Goal: Information Seeking & Learning: Check status

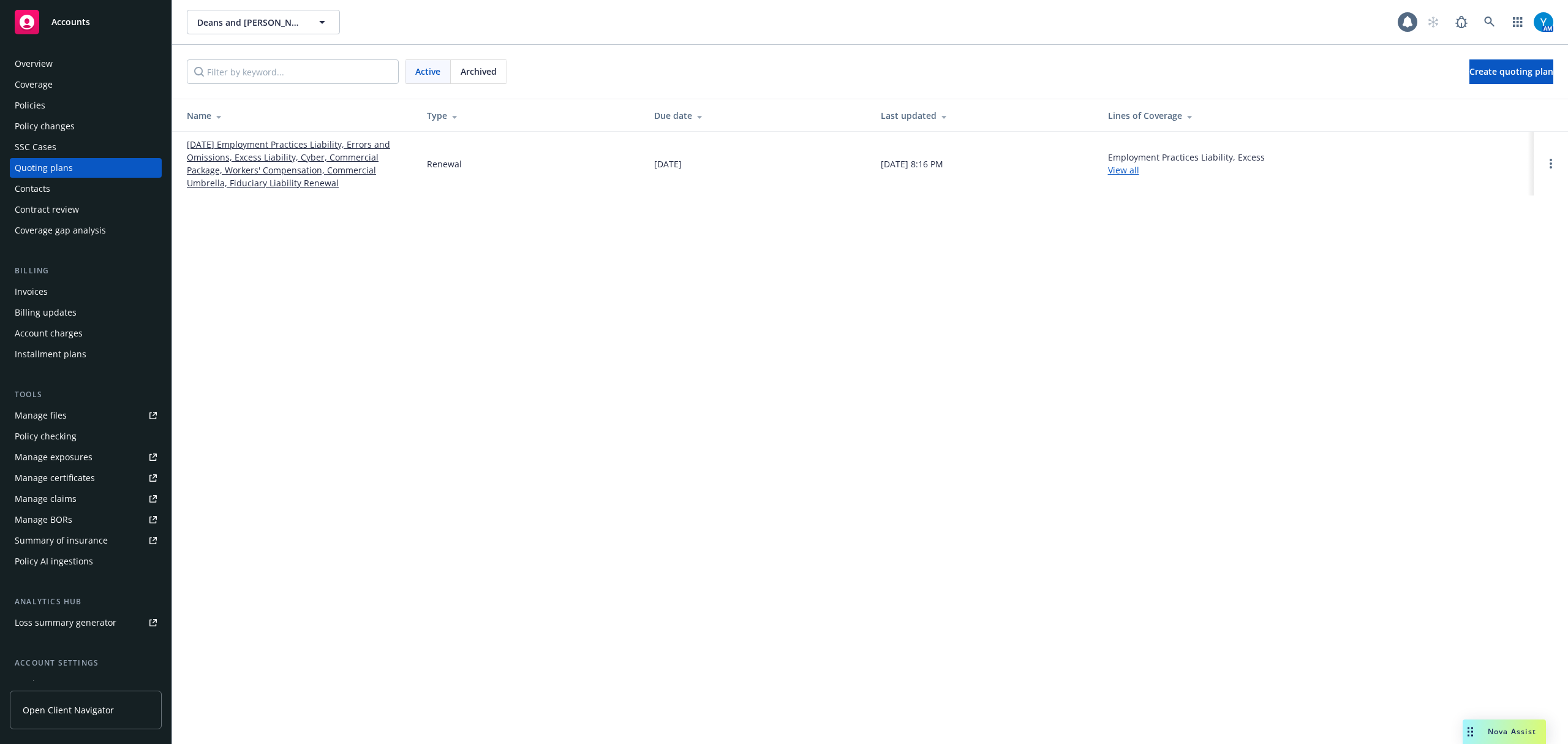
click at [285, 173] on link "01/01/26 Employment Practices Liability, Errors and Omissions, Excess Liability…" at bounding box center [296, 164] width 220 height 52
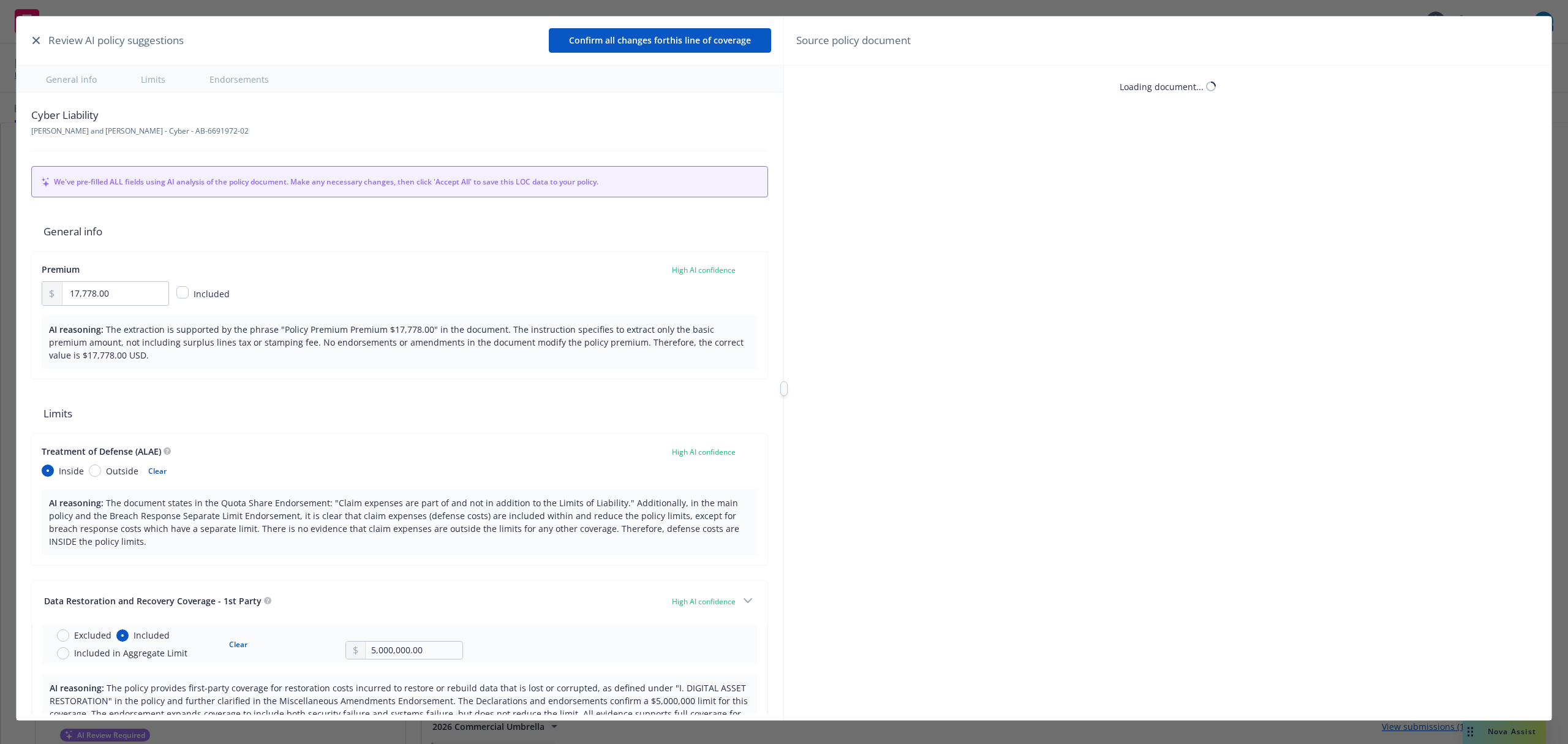
click at [32, 42] on div "Review AI policy suggestions Confirm all changes for this line of coverage" at bounding box center [400, 41] width 767 height 49
click at [35, 40] on icon "button" at bounding box center [36, 41] width 7 height 7
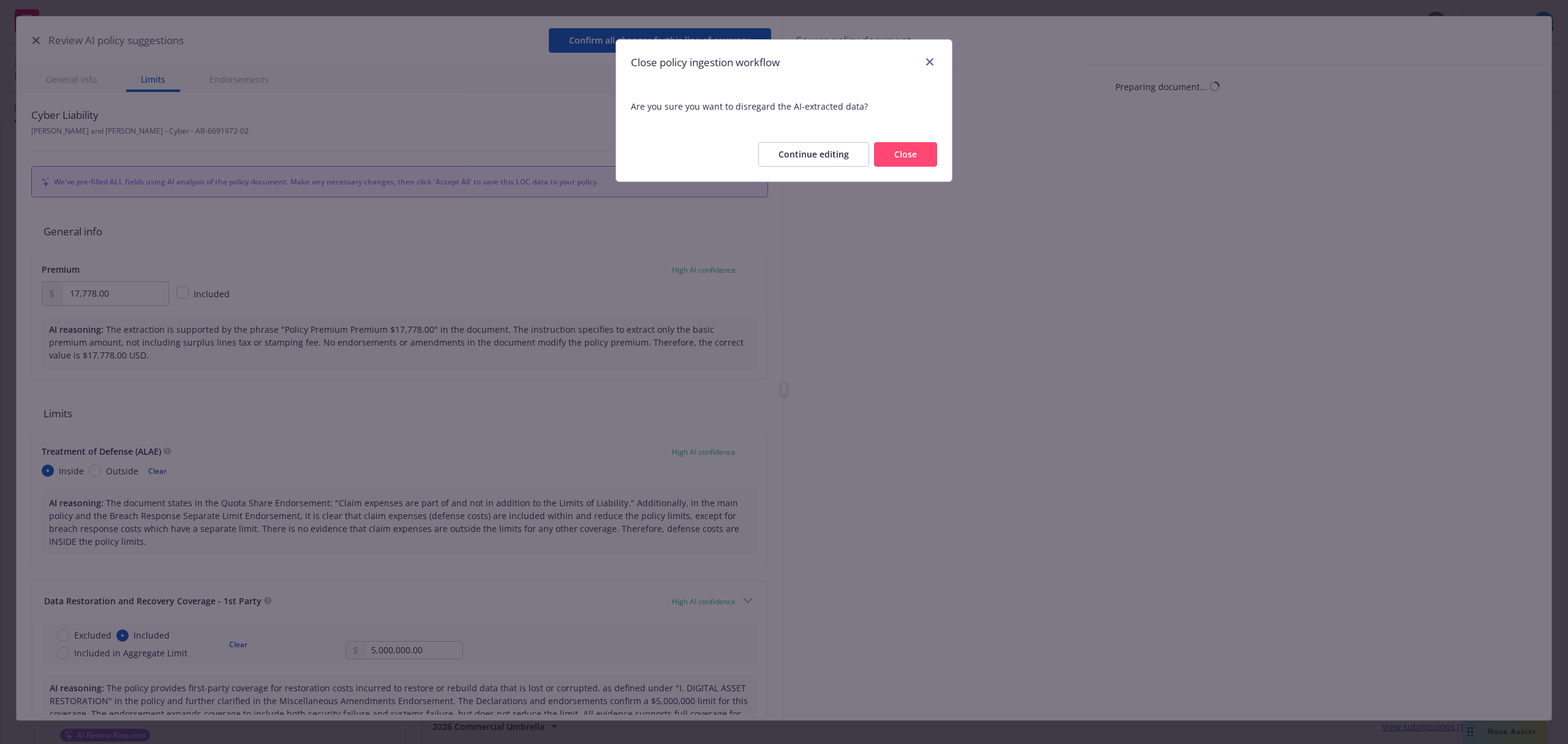
click at [924, 145] on button "Close" at bounding box center [906, 154] width 63 height 24
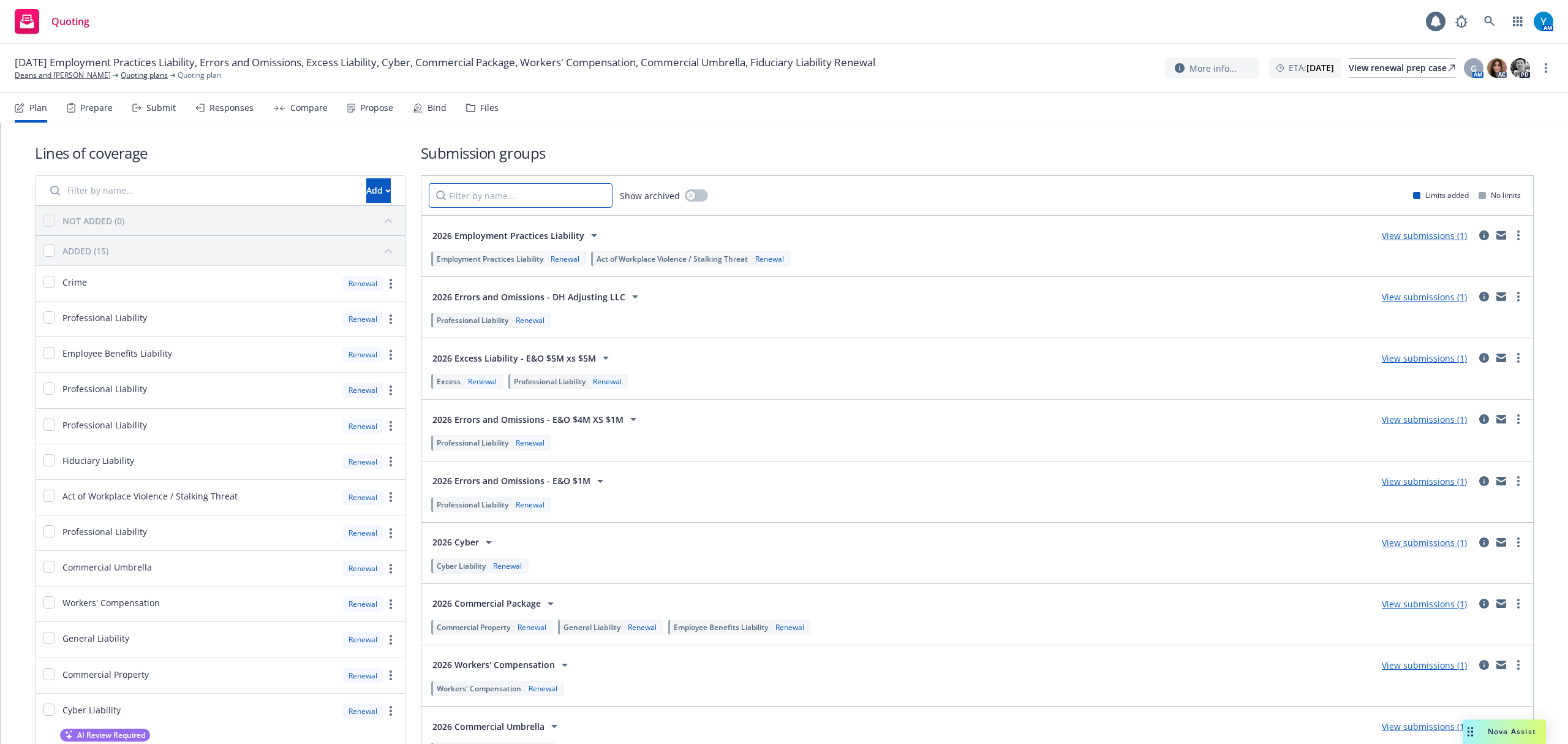
drag, startPoint x: 533, startPoint y: 201, endPoint x: 510, endPoint y: 207, distance: 23.8
click at [532, 200] on input "Filter by name..." at bounding box center [520, 195] width 184 height 24
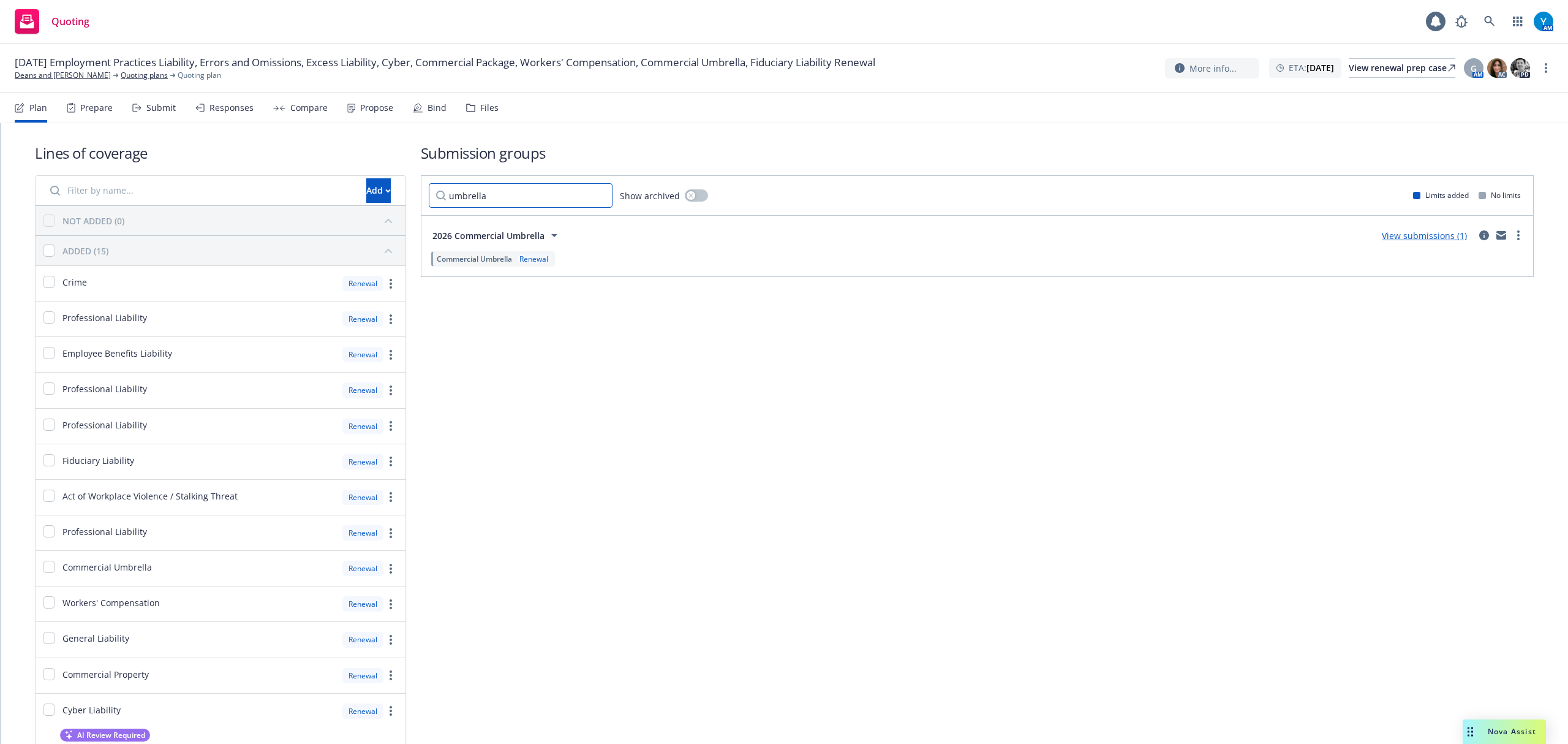
type input "umbrella"
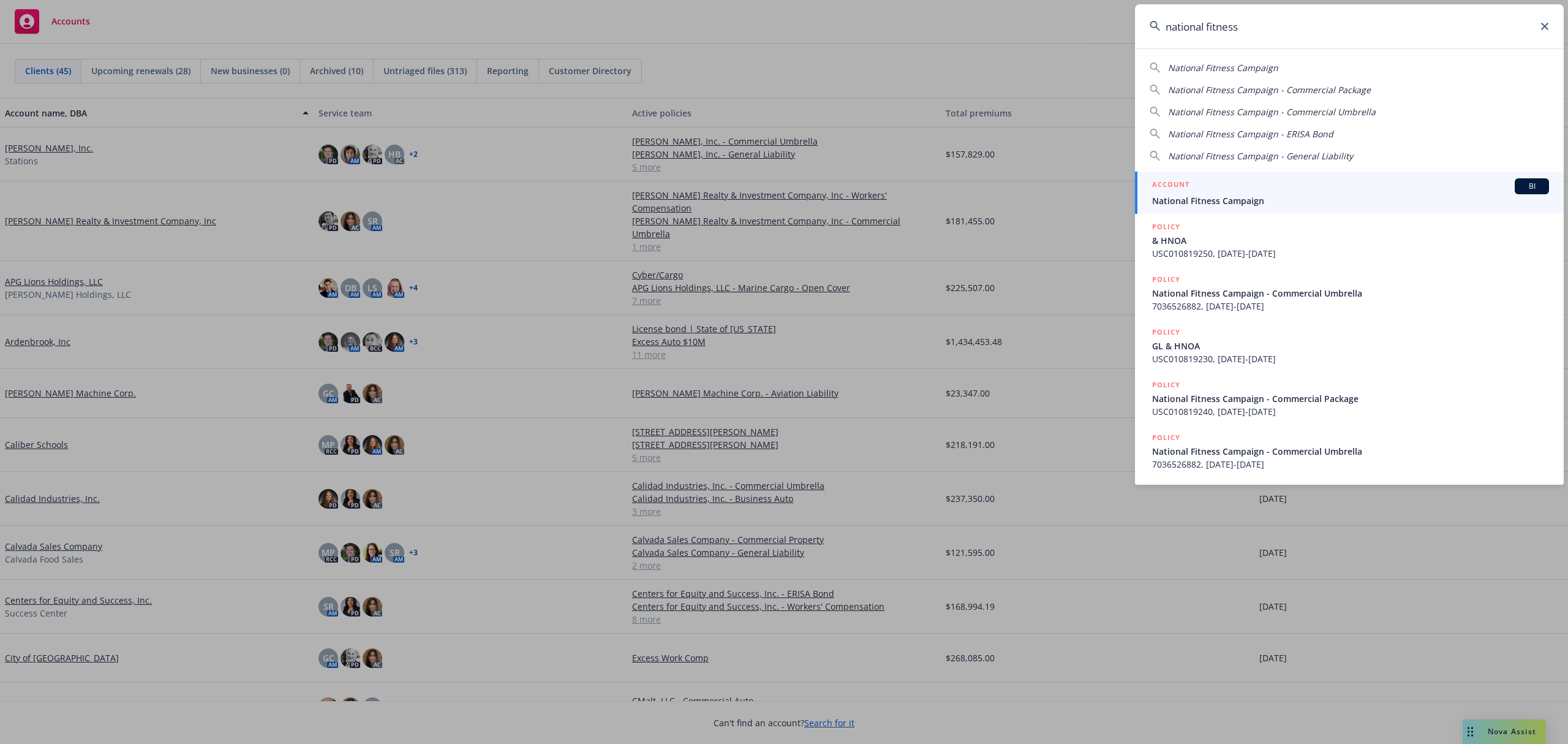
type input "national fitness"
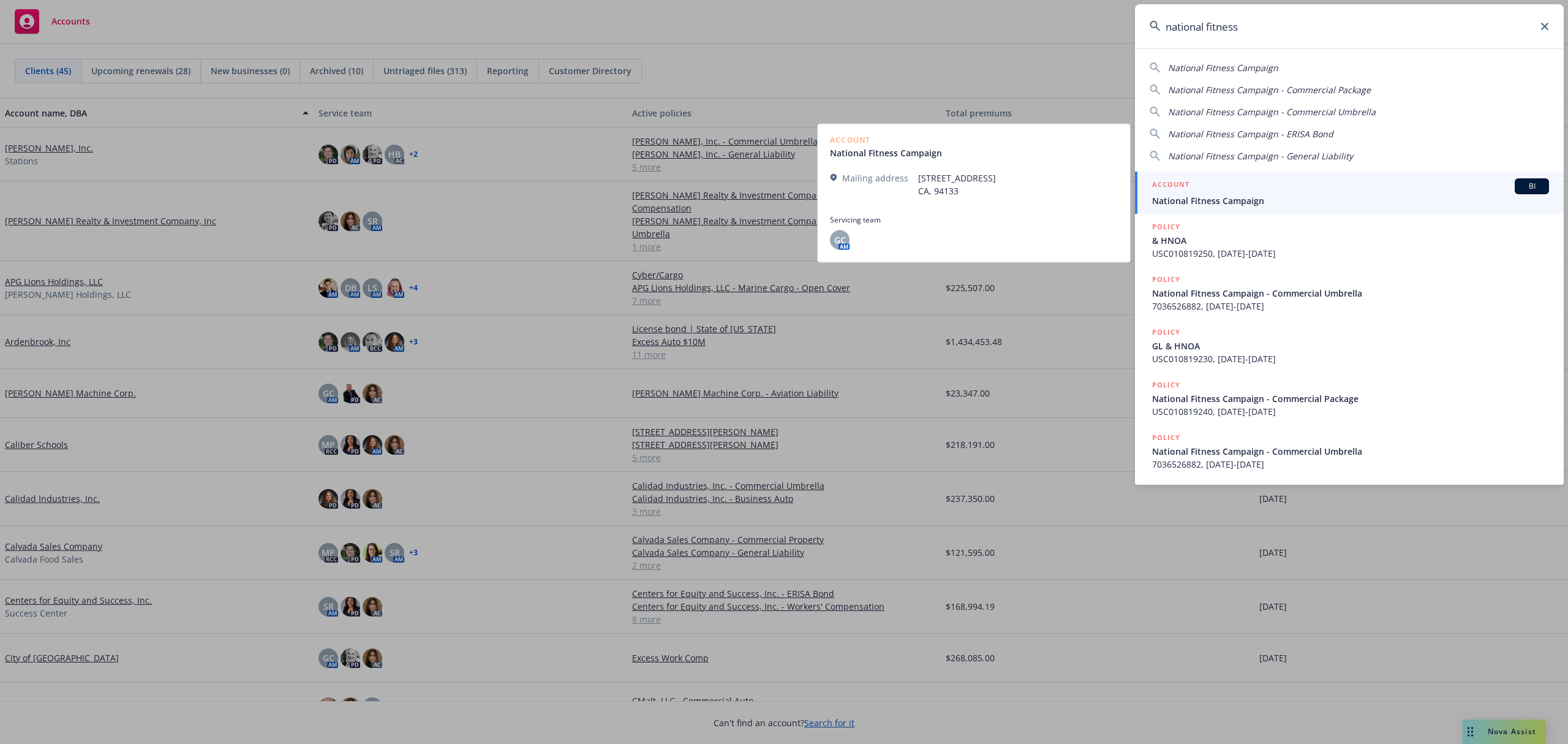
click at [1240, 179] on div "ACCOUNT BI" at bounding box center [1351, 187] width 397 height 16
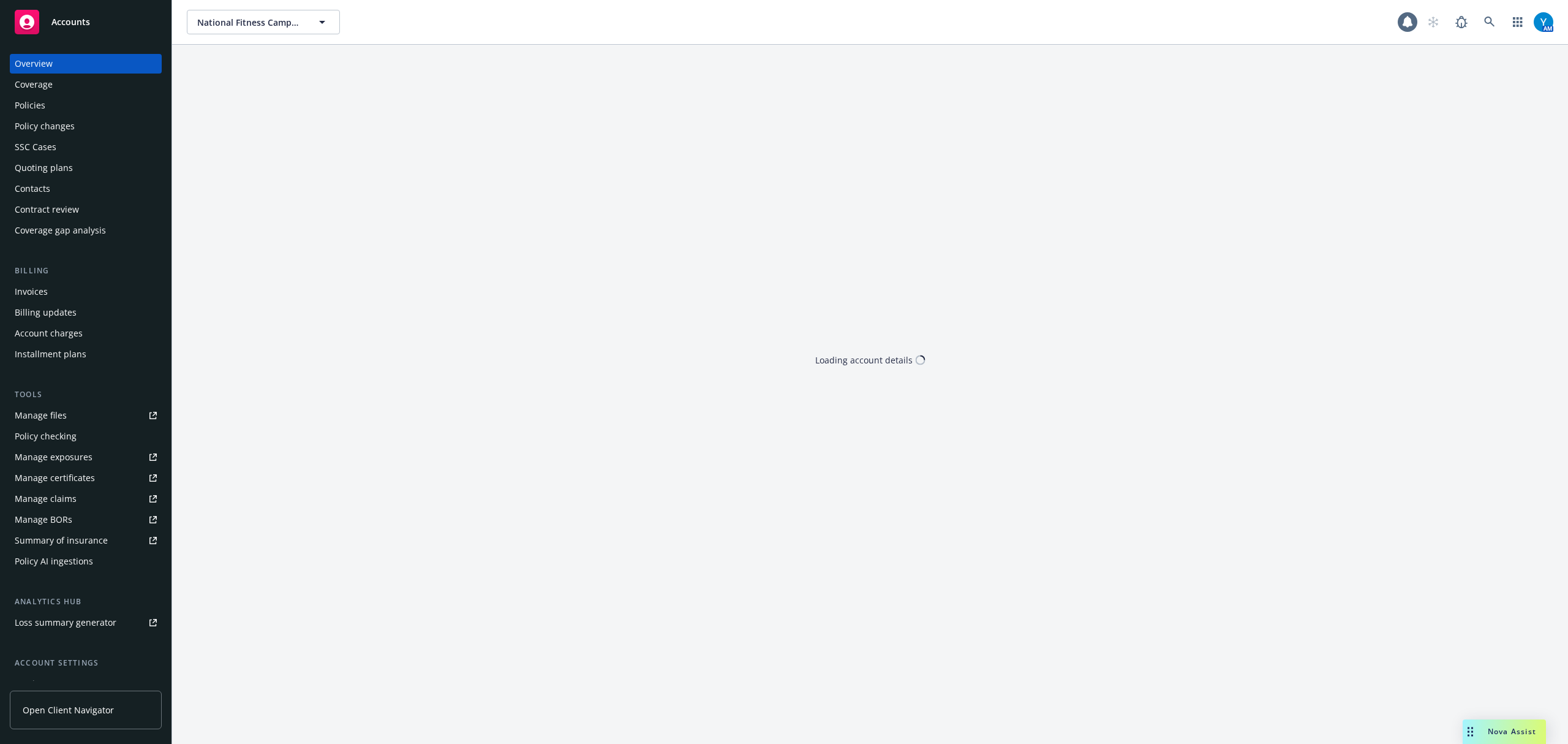
click at [59, 101] on div "Policies" at bounding box center [86, 105] width 142 height 20
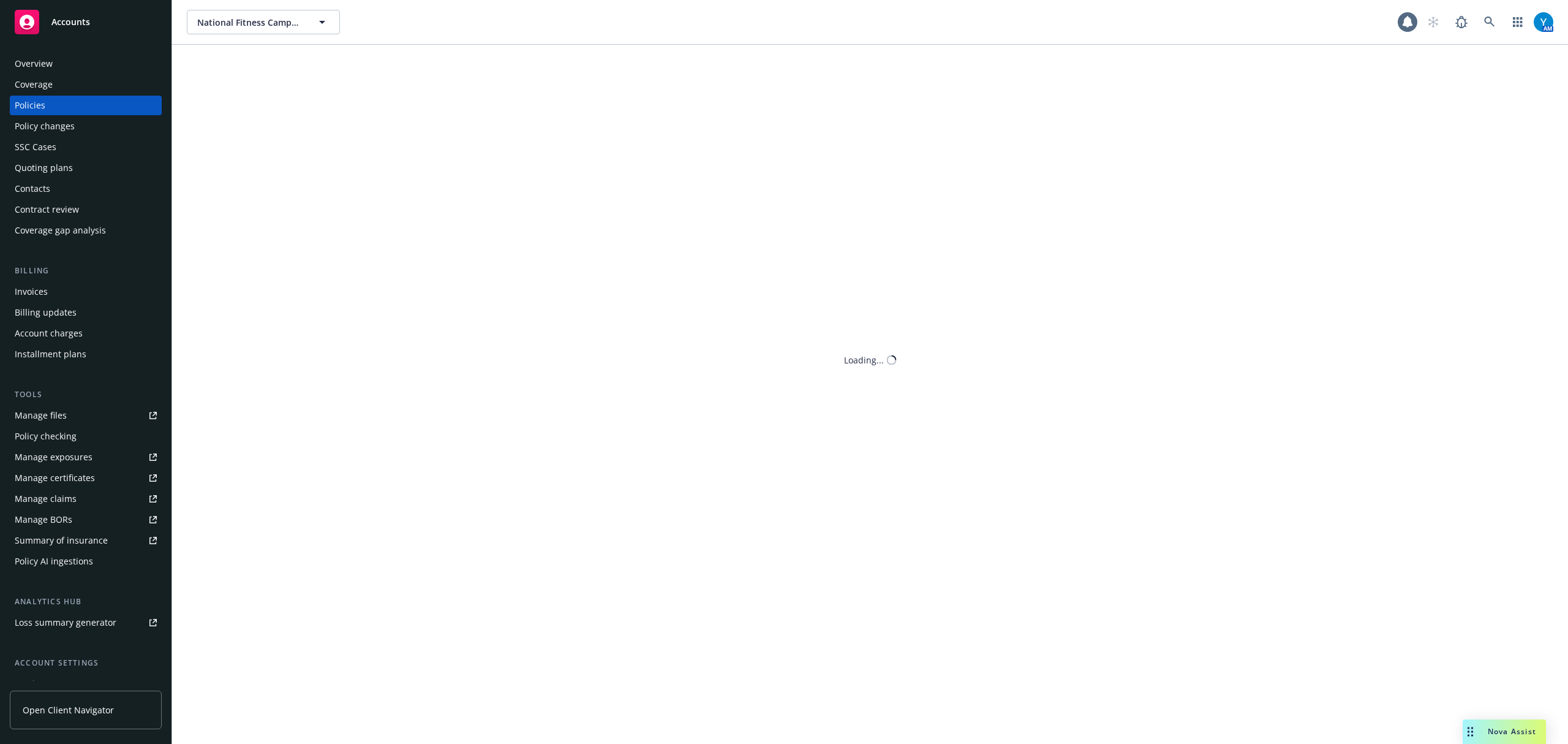
click at [29, 102] on div "Policies" at bounding box center [30, 105] width 31 height 20
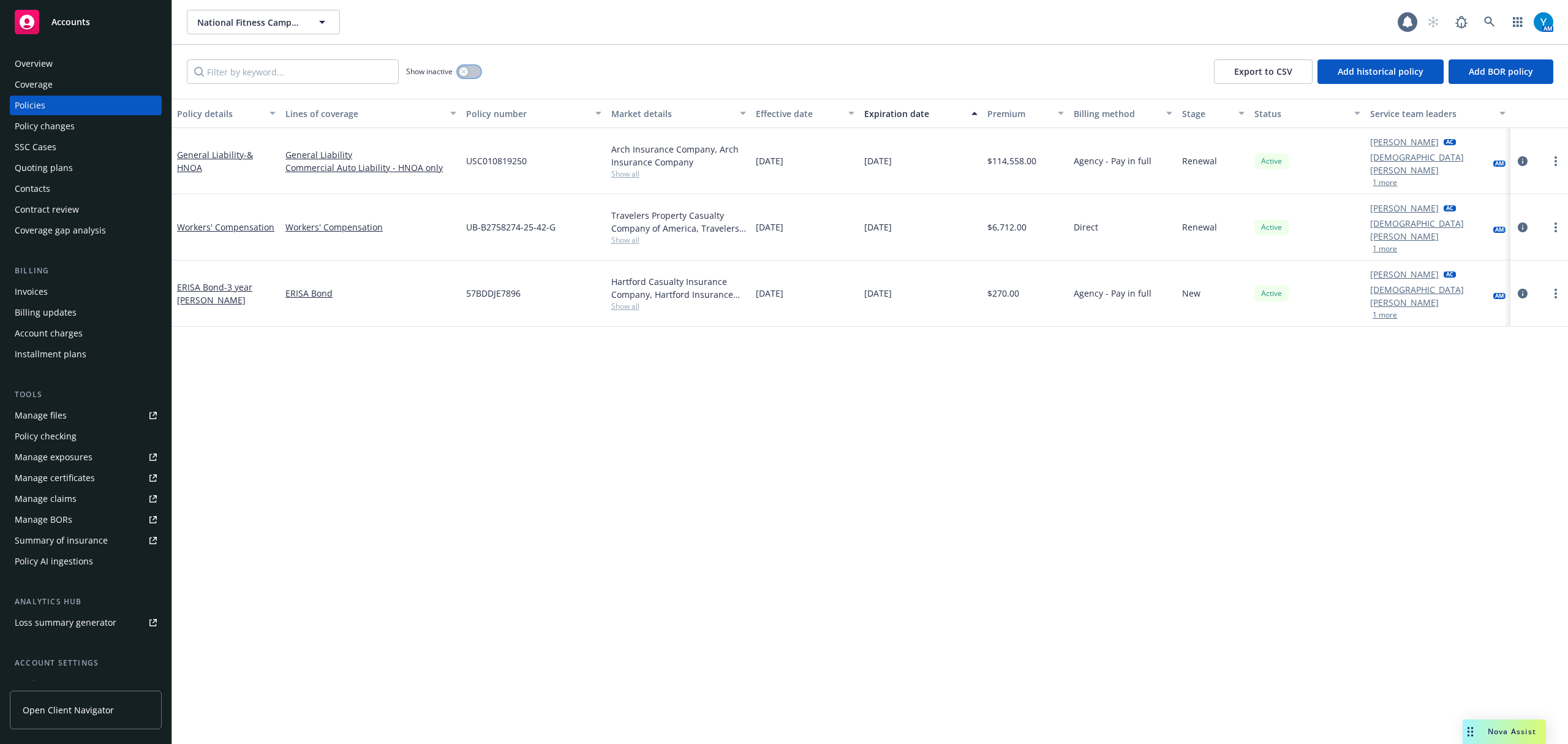
click at [464, 71] on icon "button" at bounding box center [464, 72] width 4 height 4
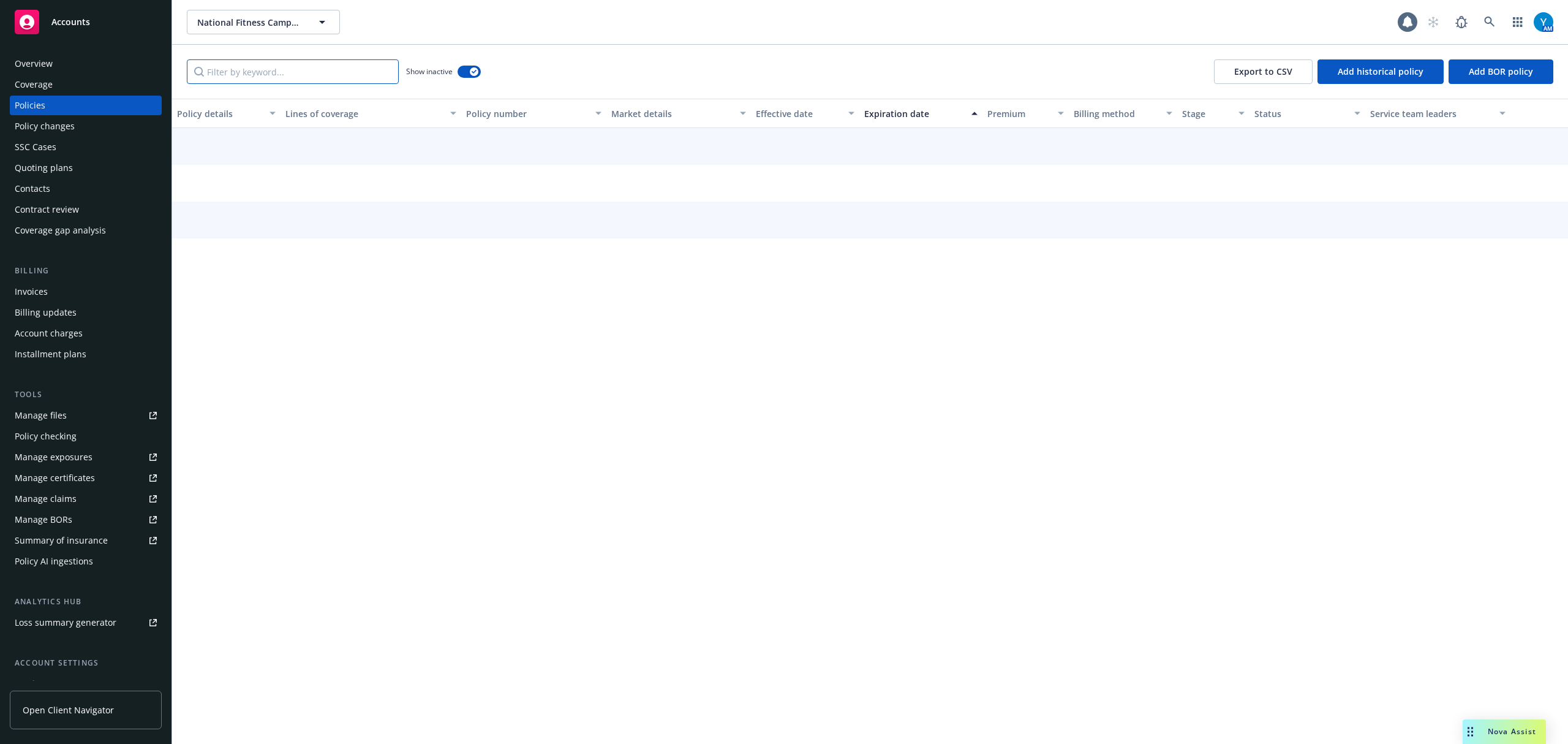
click at [313, 67] on input "Filter by keyword..." at bounding box center [293, 72] width 212 height 24
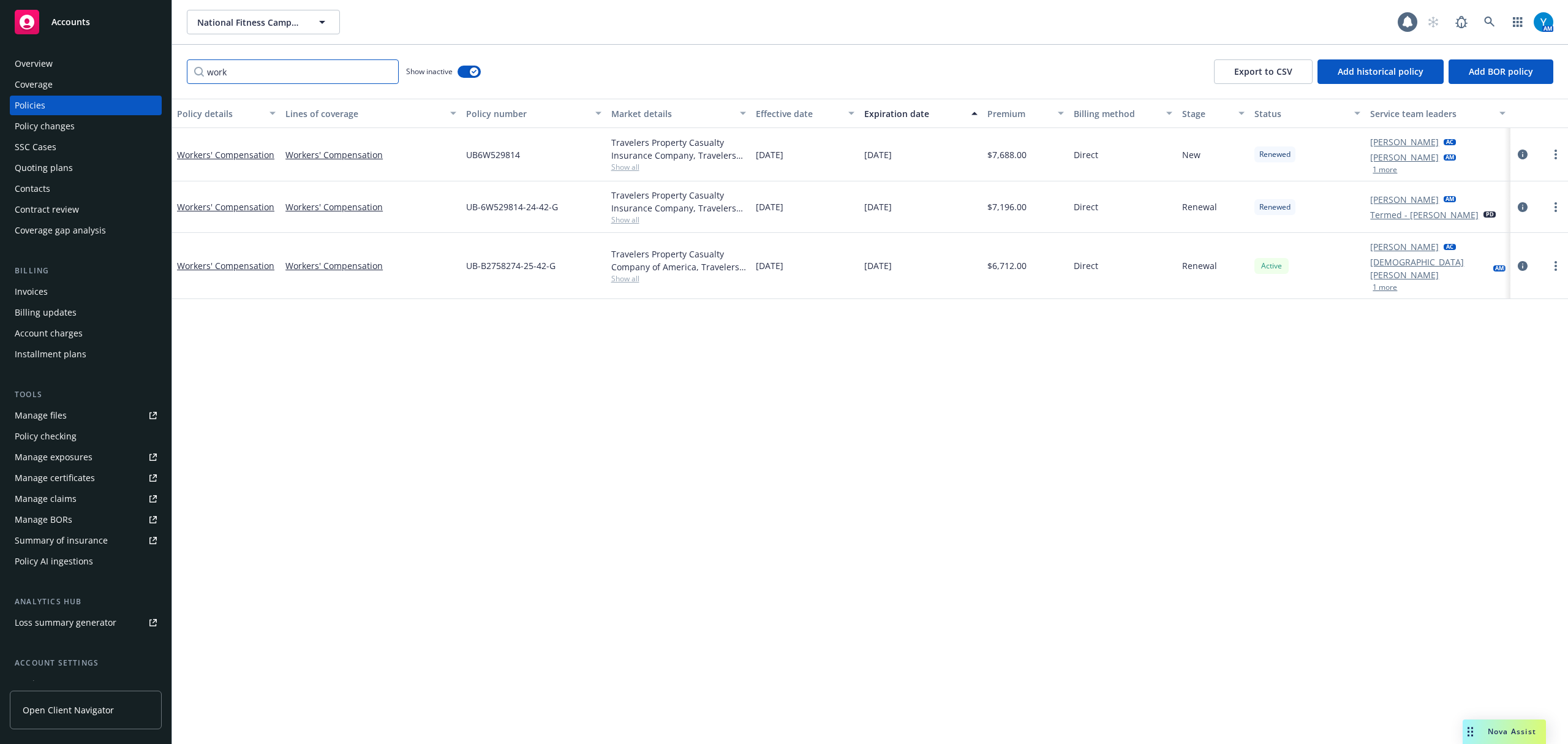
type input "work"
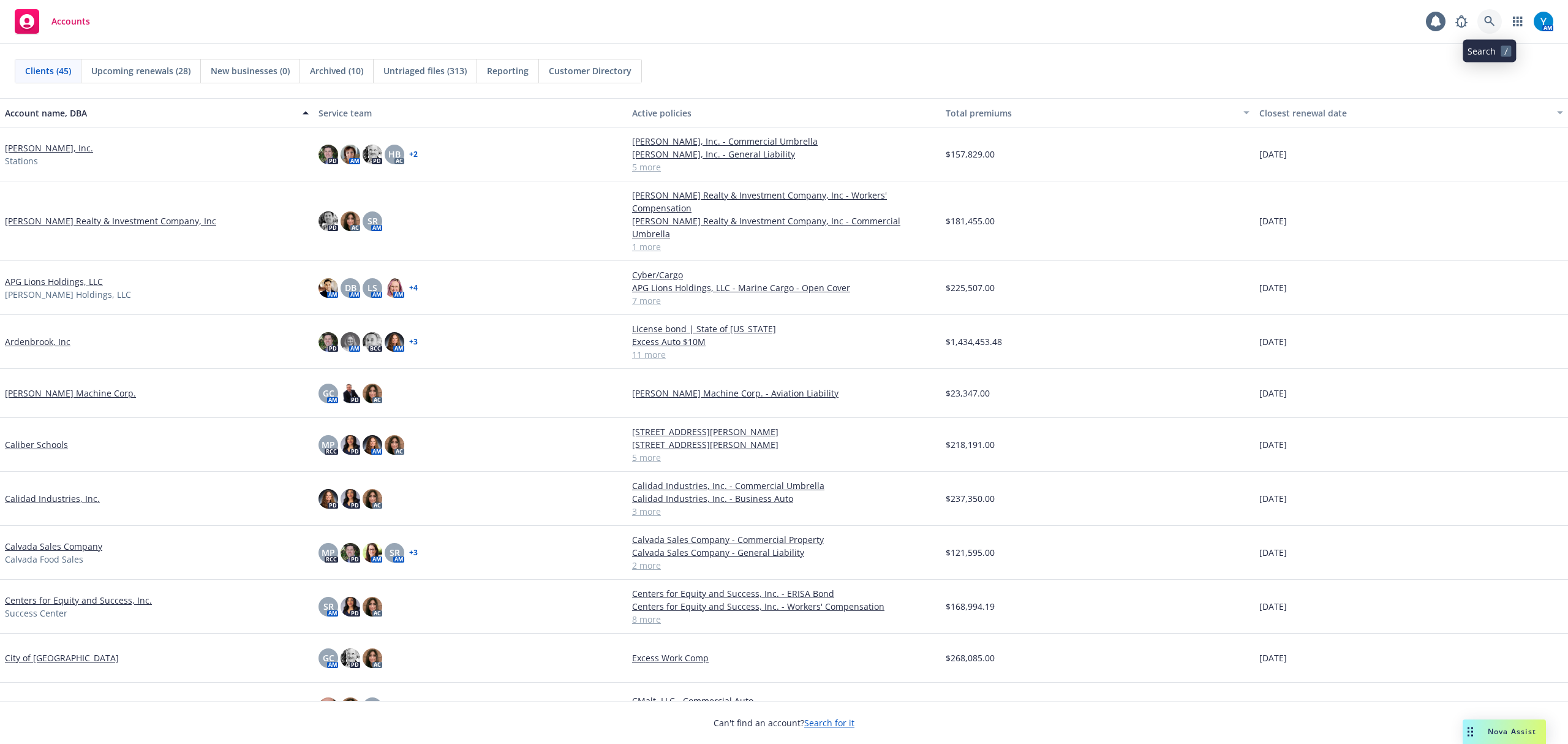
click at [1485, 20] on icon at bounding box center [1490, 21] width 10 height 10
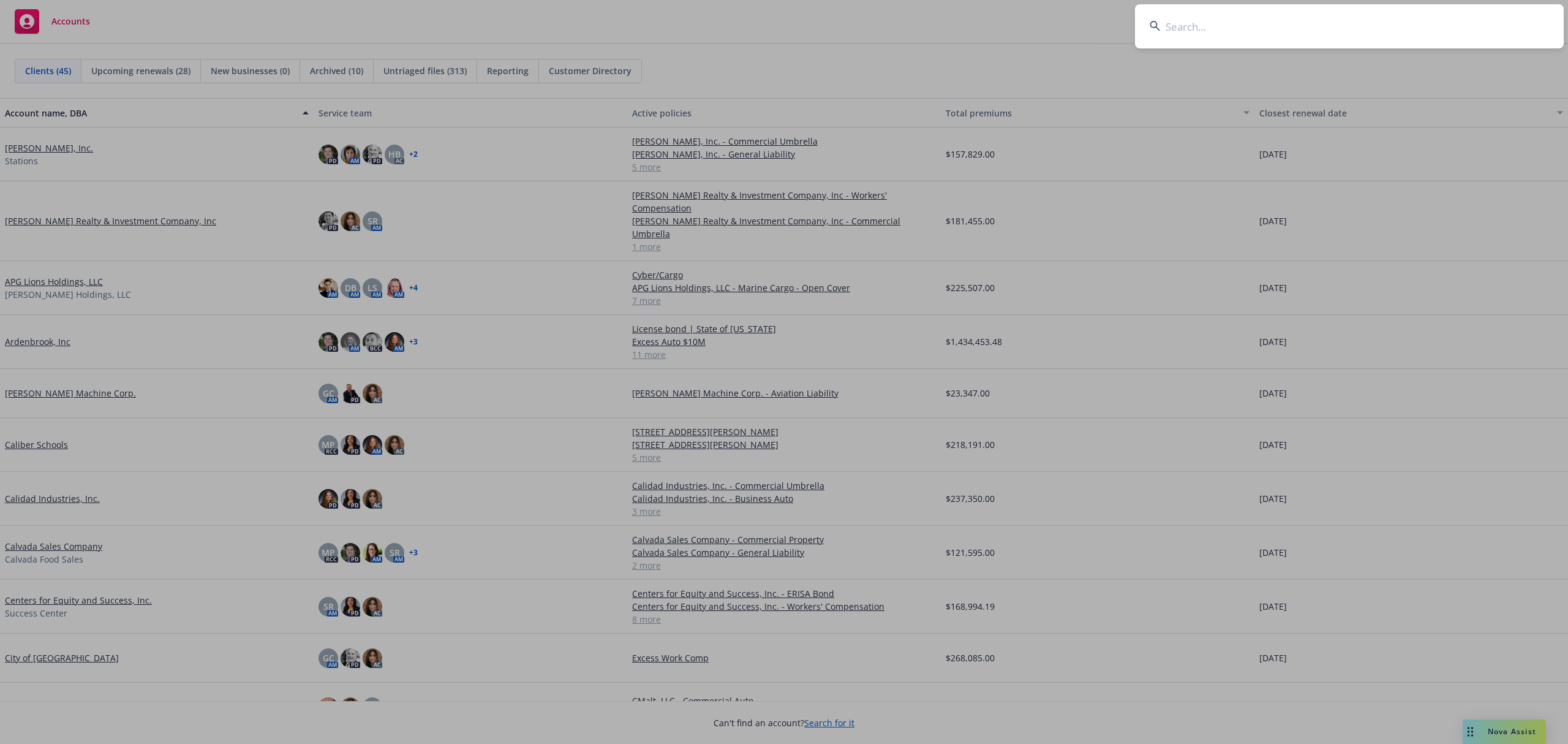
click at [1229, 23] on input at bounding box center [1350, 27] width 429 height 44
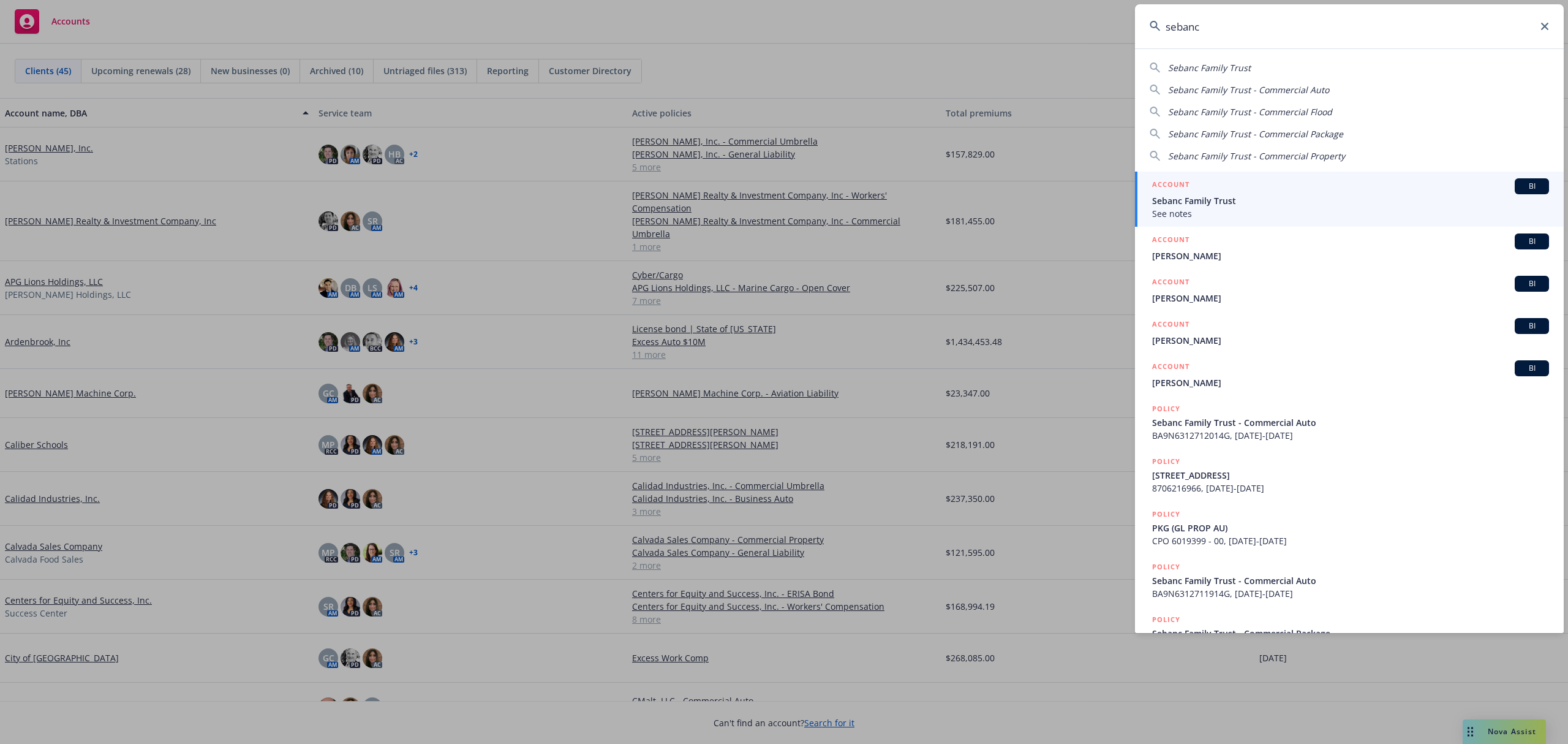
type input "sebanc"
click at [1197, 201] on span "Sebanc Family Trust" at bounding box center [1351, 200] width 397 height 13
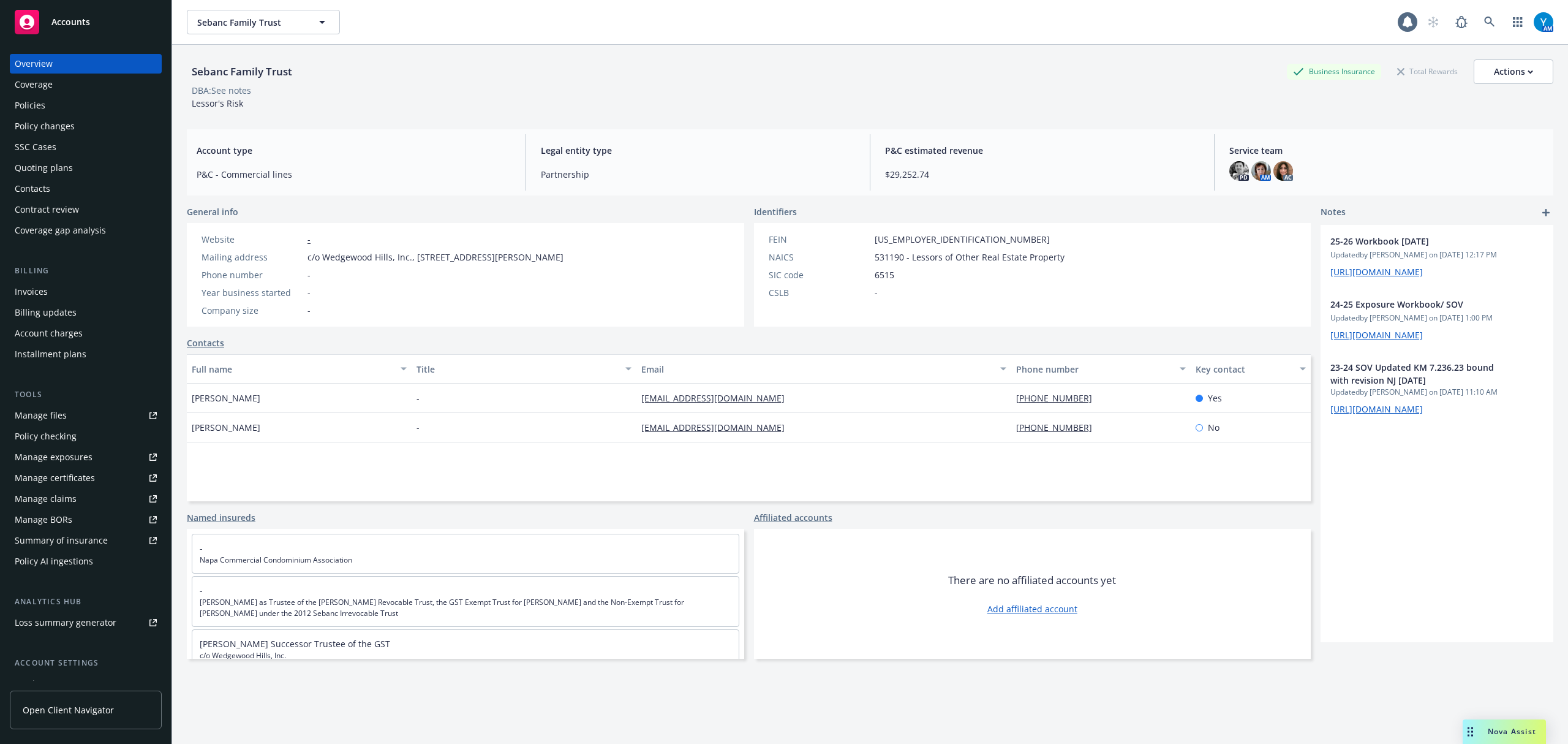
click at [60, 104] on div "Policies" at bounding box center [86, 105] width 142 height 20
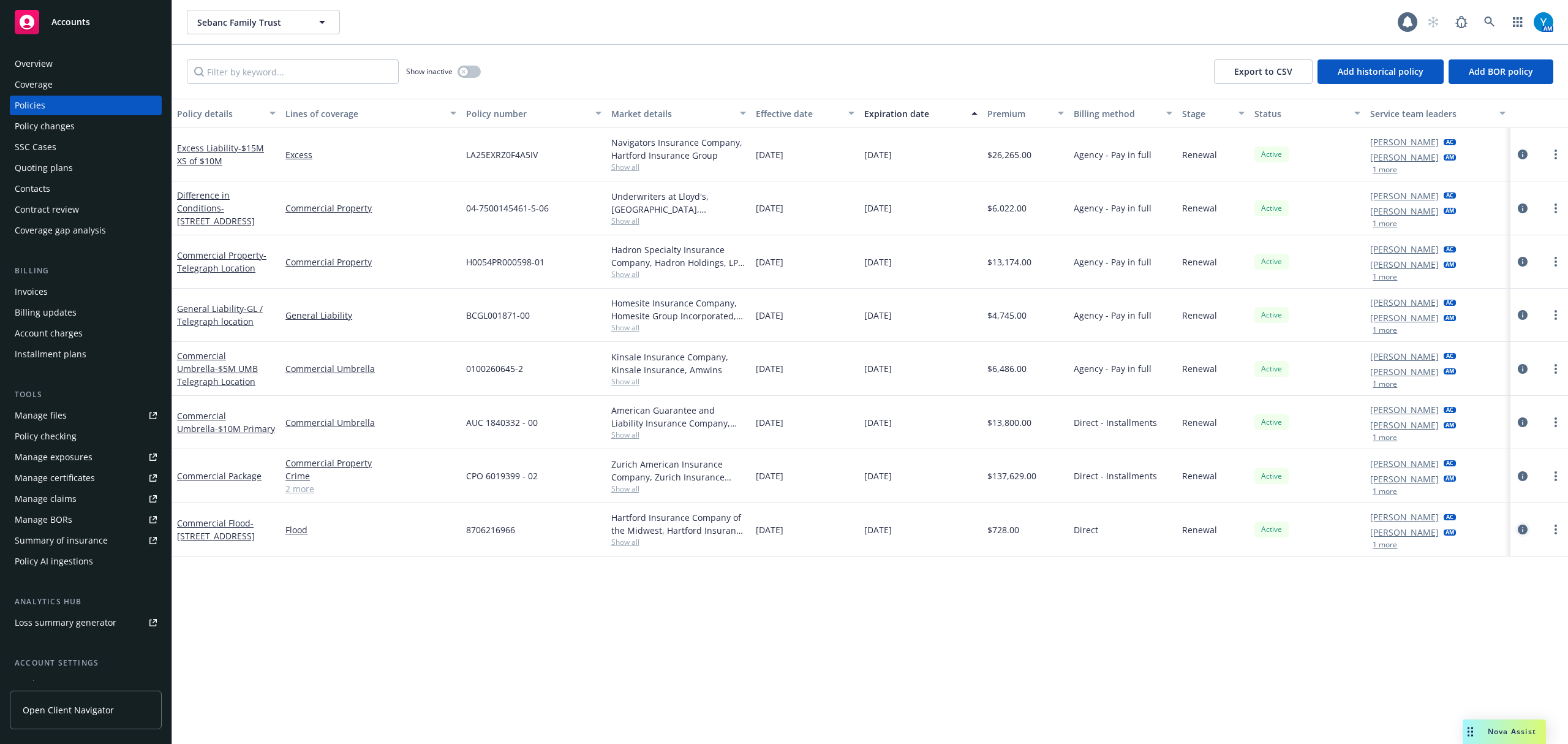
click at [1528, 531] on link "circleInformation" at bounding box center [1523, 529] width 15 height 15
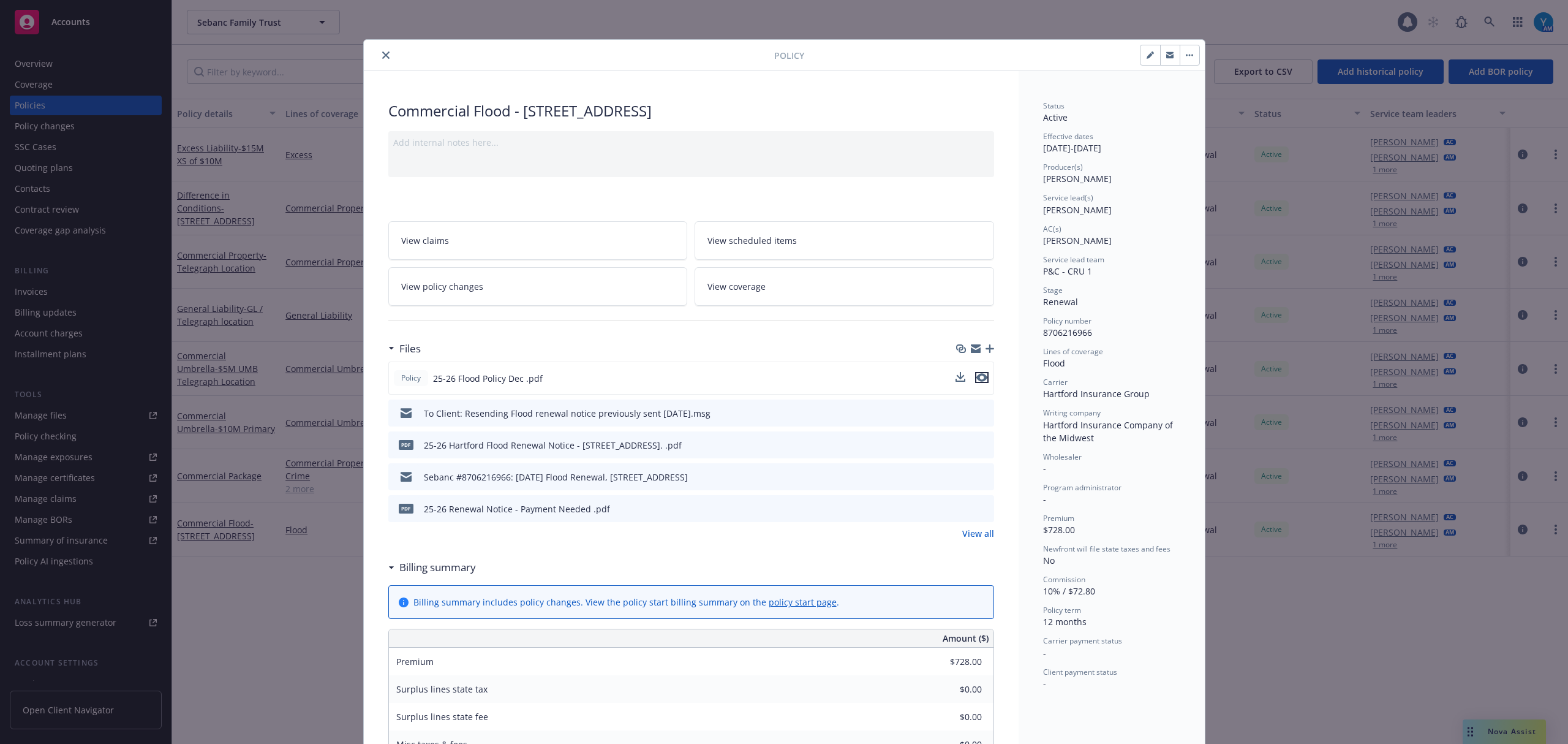
click at [977, 375] on icon "preview file" at bounding box center [982, 378] width 11 height 9
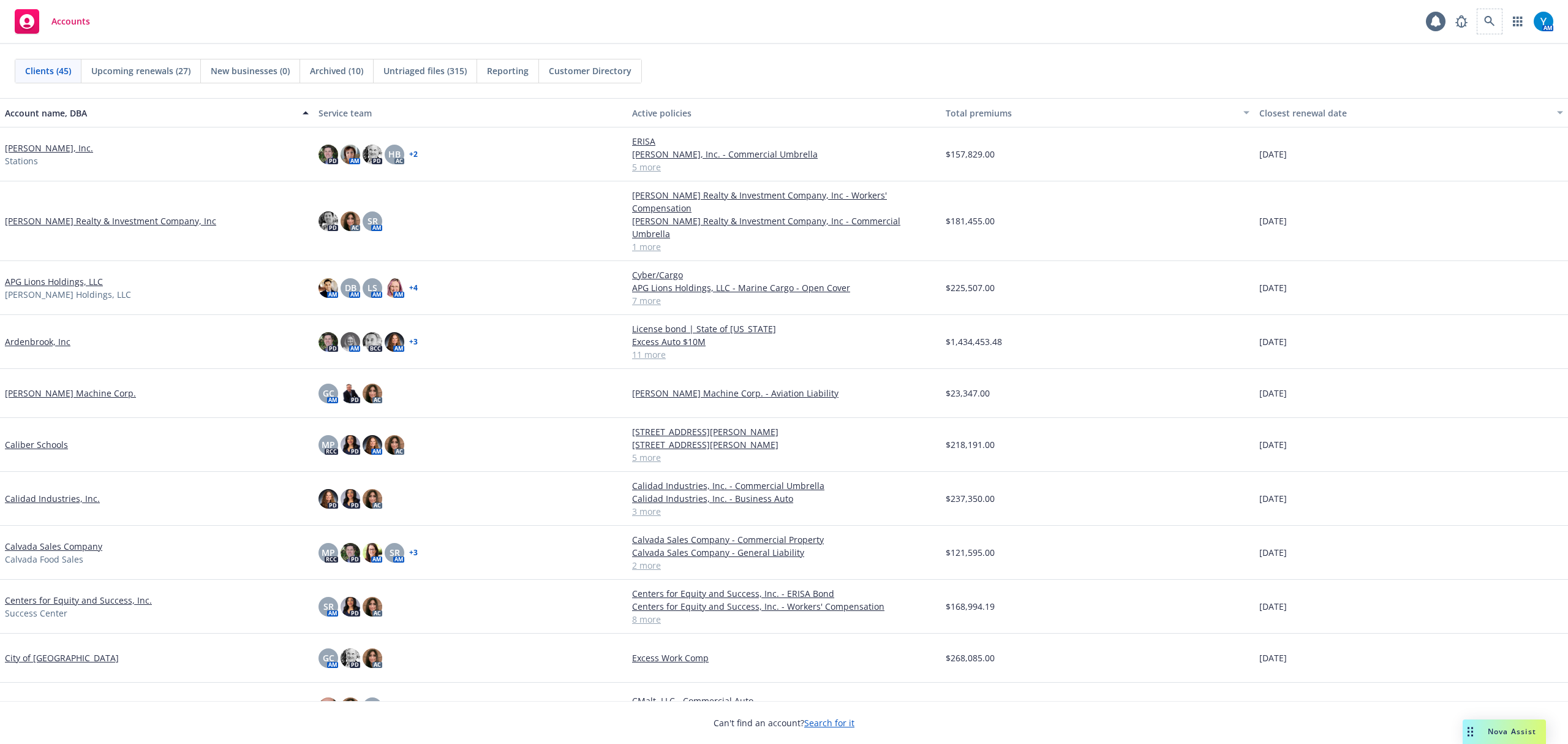
click at [1499, 11] on span at bounding box center [1489, 21] width 24 height 24
click at [1493, 16] on icon at bounding box center [1490, 21] width 11 height 11
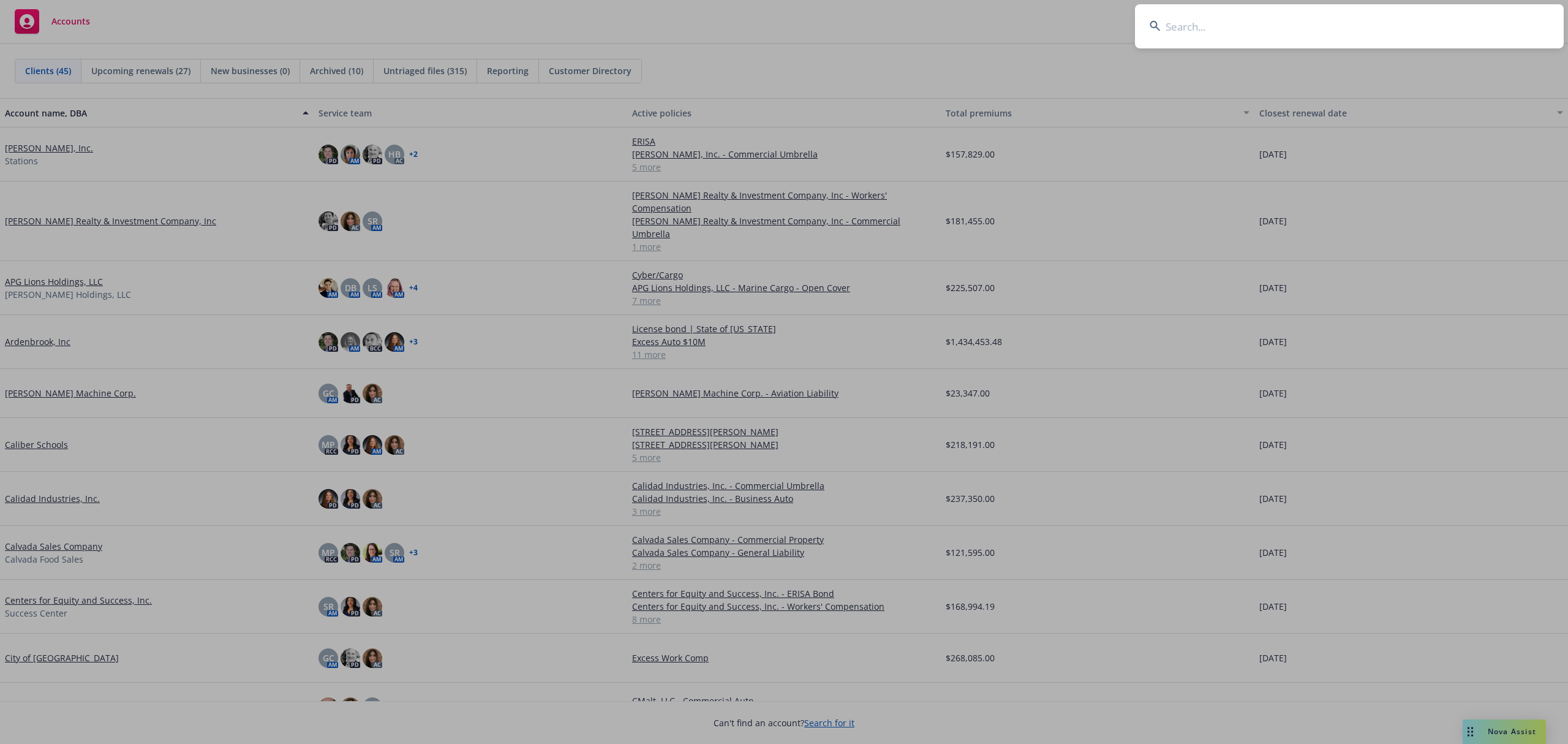
click at [1216, 38] on input at bounding box center [1350, 27] width 429 height 44
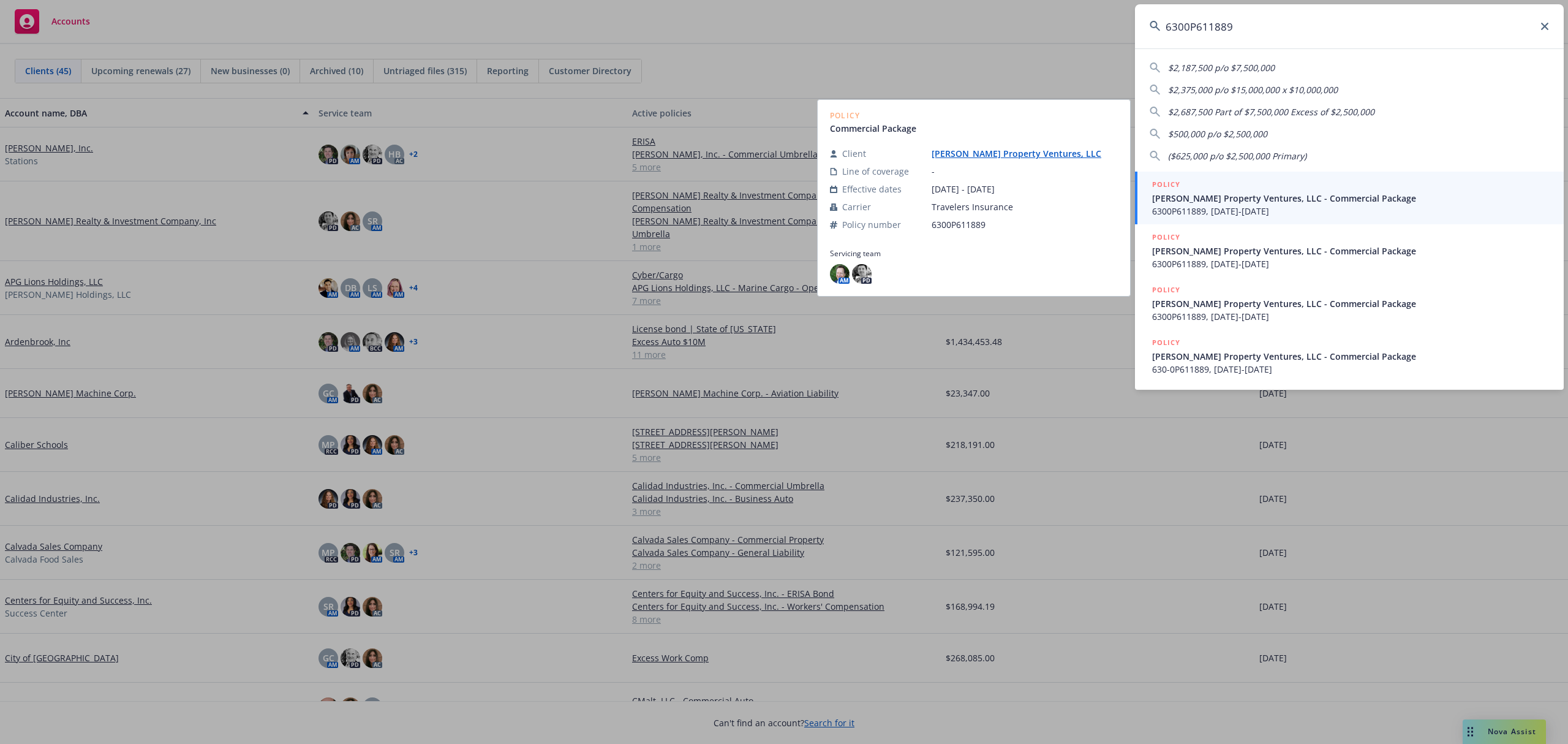
type input "6300P611889"
click at [1333, 199] on span "[PERSON_NAME] Property Ventures, LLC - Commercial Package" at bounding box center [1351, 198] width 397 height 13
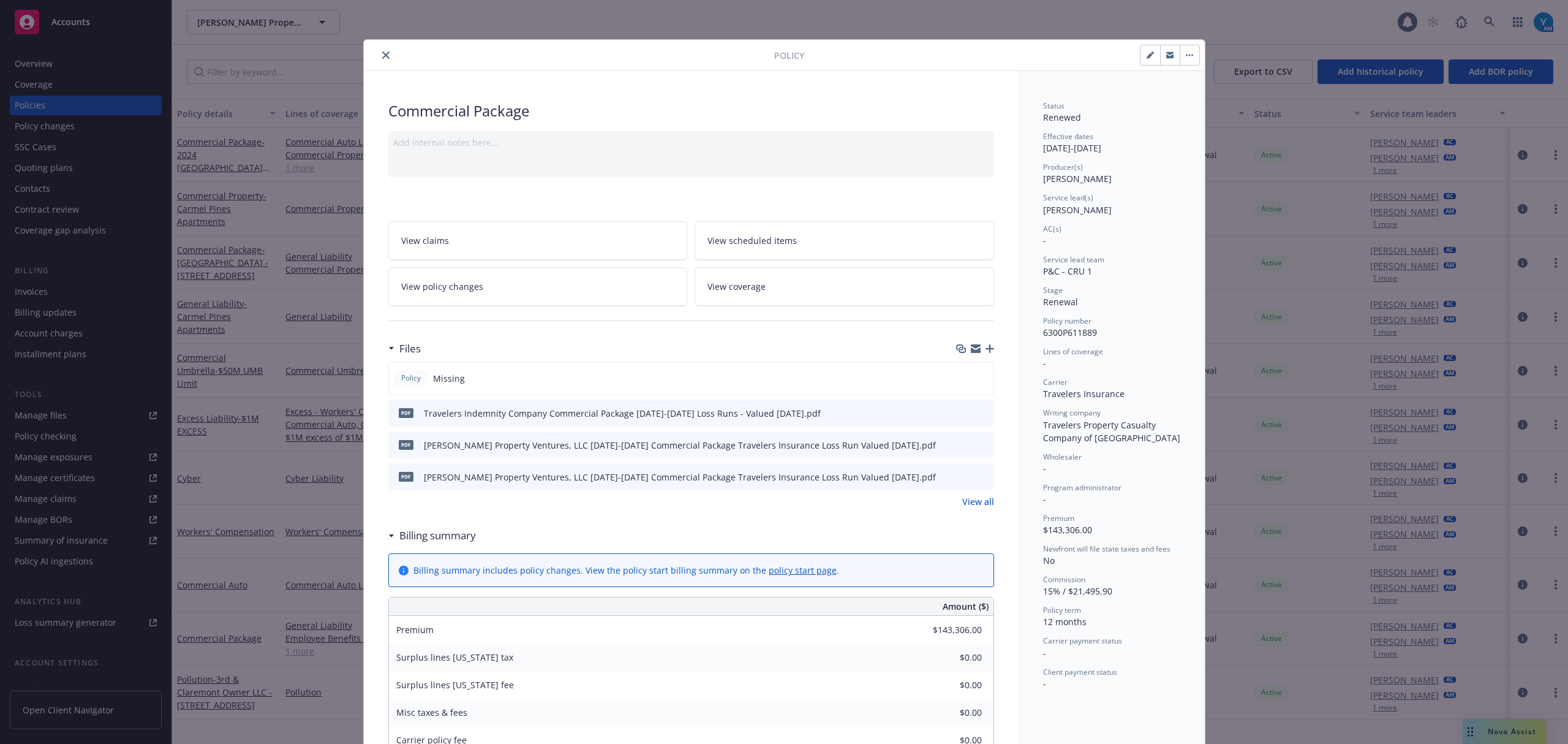
click at [380, 60] on button "close" at bounding box center [386, 55] width 15 height 15
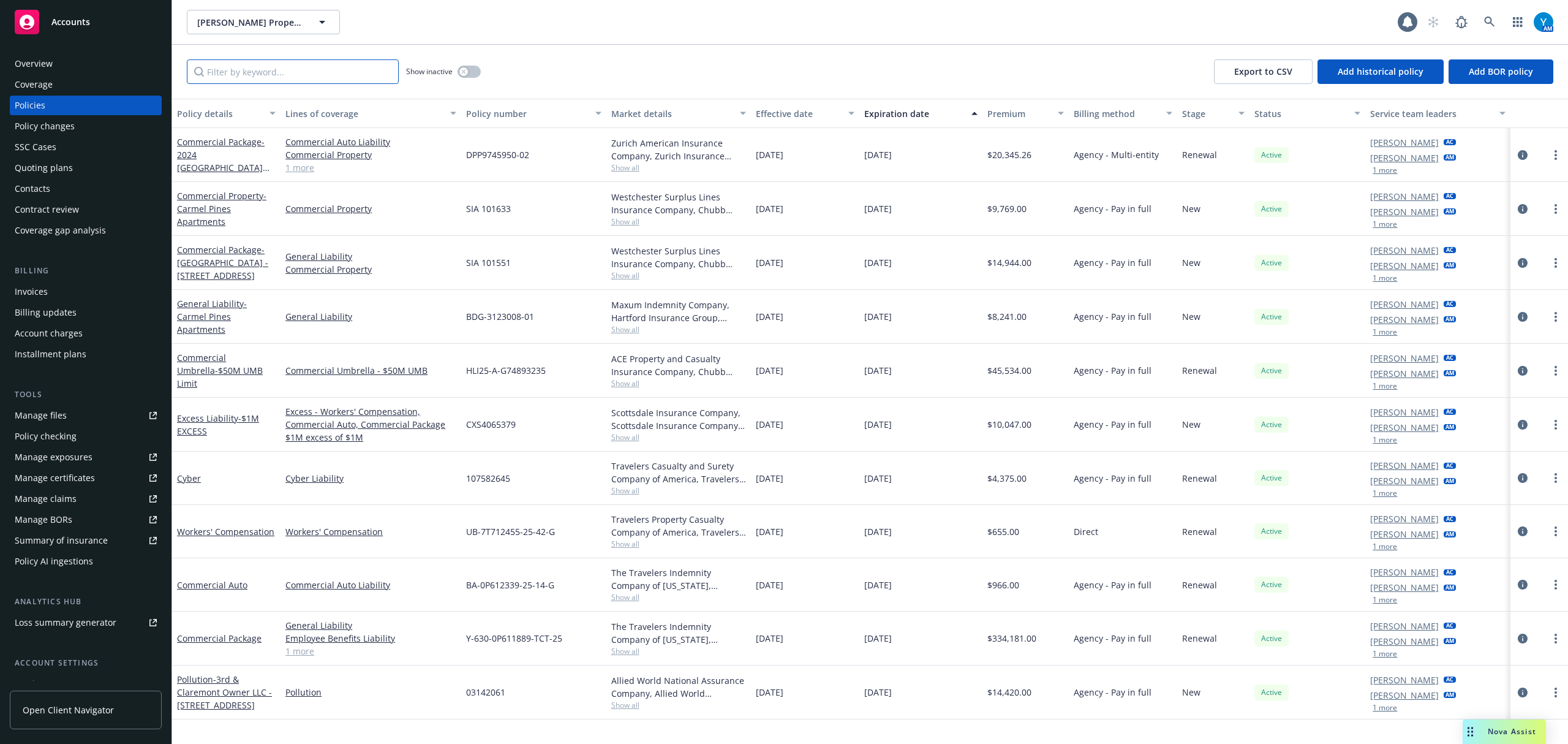
click at [275, 72] on input "Filter by keyword..." at bounding box center [293, 72] width 212 height 24
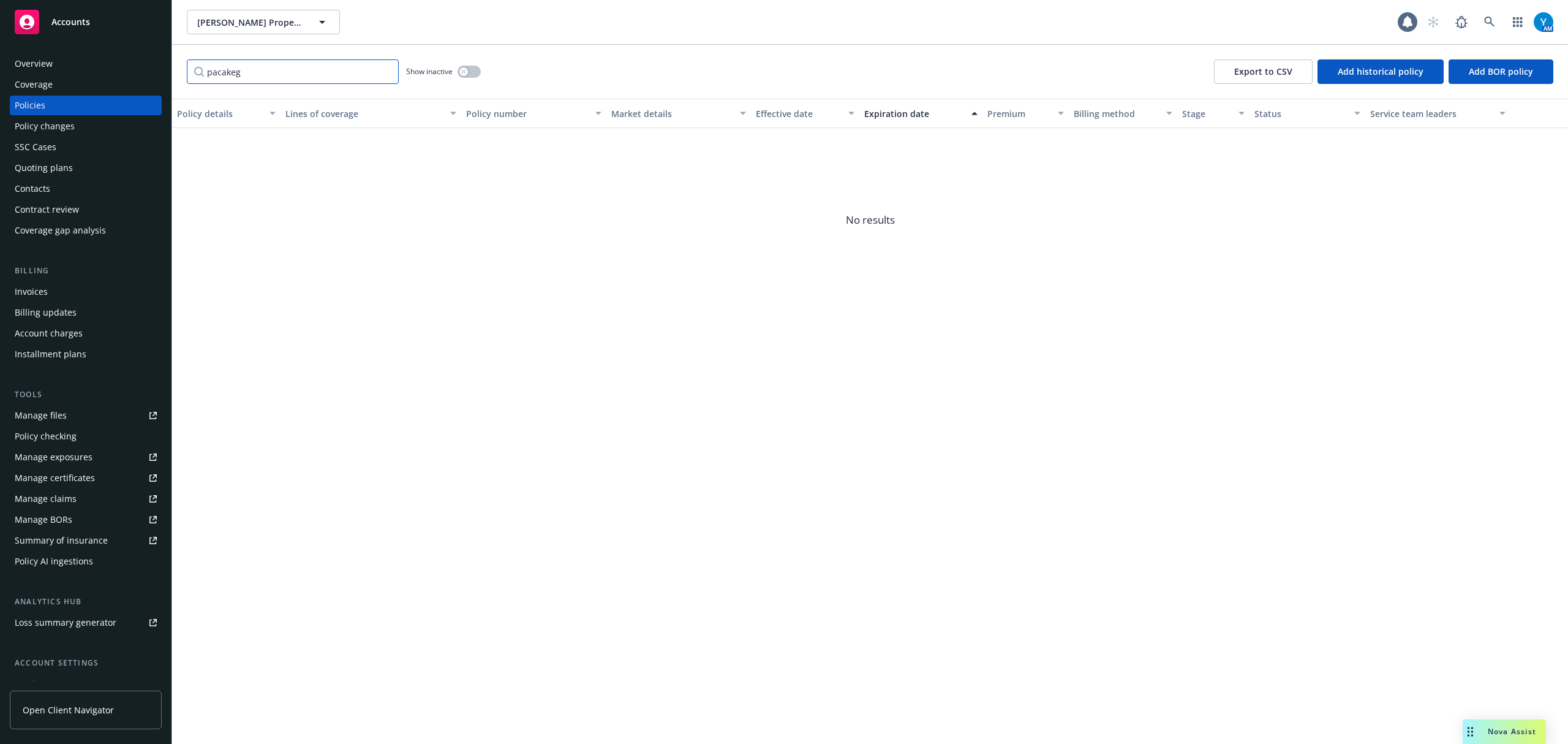
drag, startPoint x: 304, startPoint y: 72, endPoint x: 58, endPoint y: 79, distance: 246.1
click at [56, 89] on div "Accounts Overview Coverage Policies Policy changes SSC Cases Quoting plans Cont…" at bounding box center [784, 372] width 1568 height 744
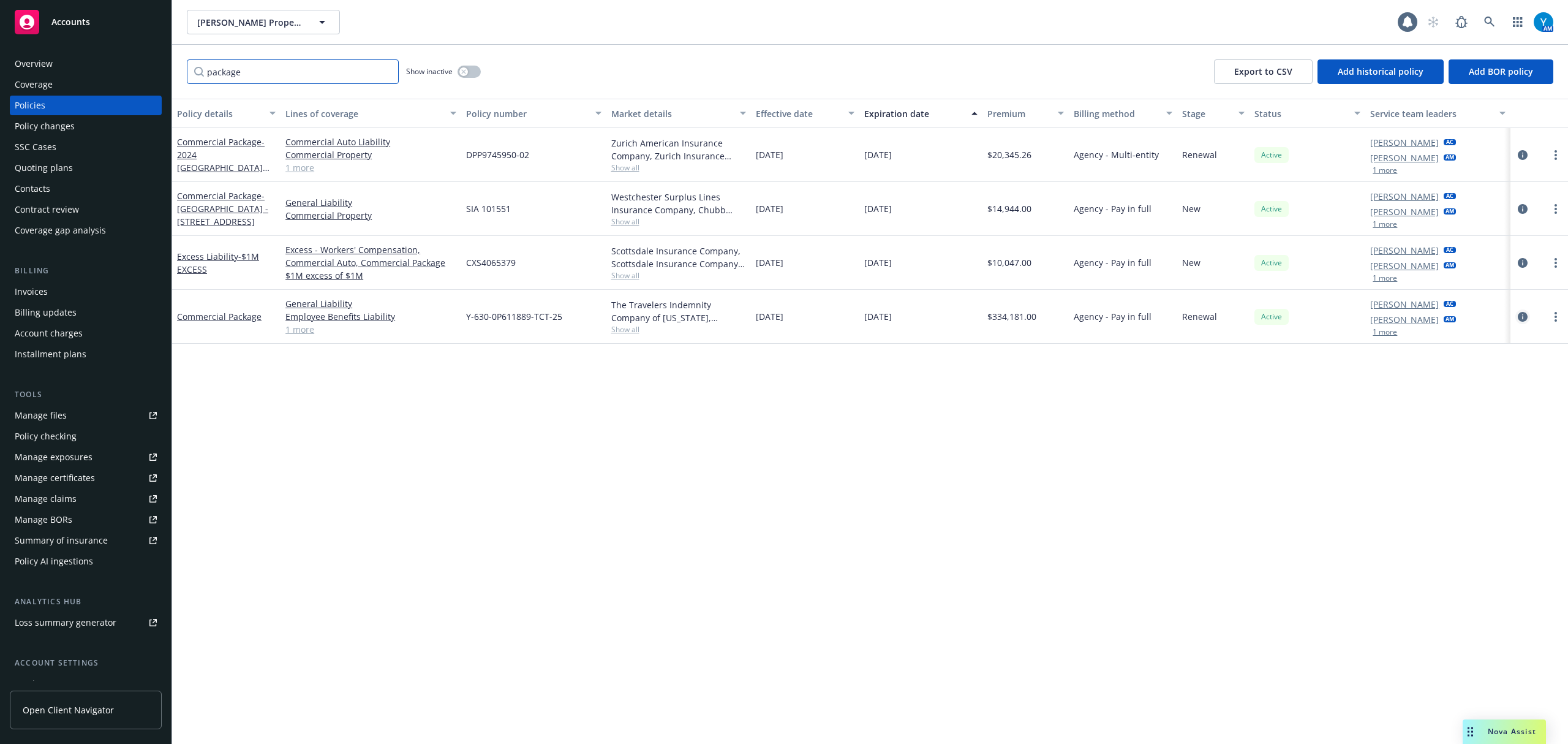
type input "package"
click at [1522, 317] on icon "circleInformation" at bounding box center [1522, 316] width 10 height 10
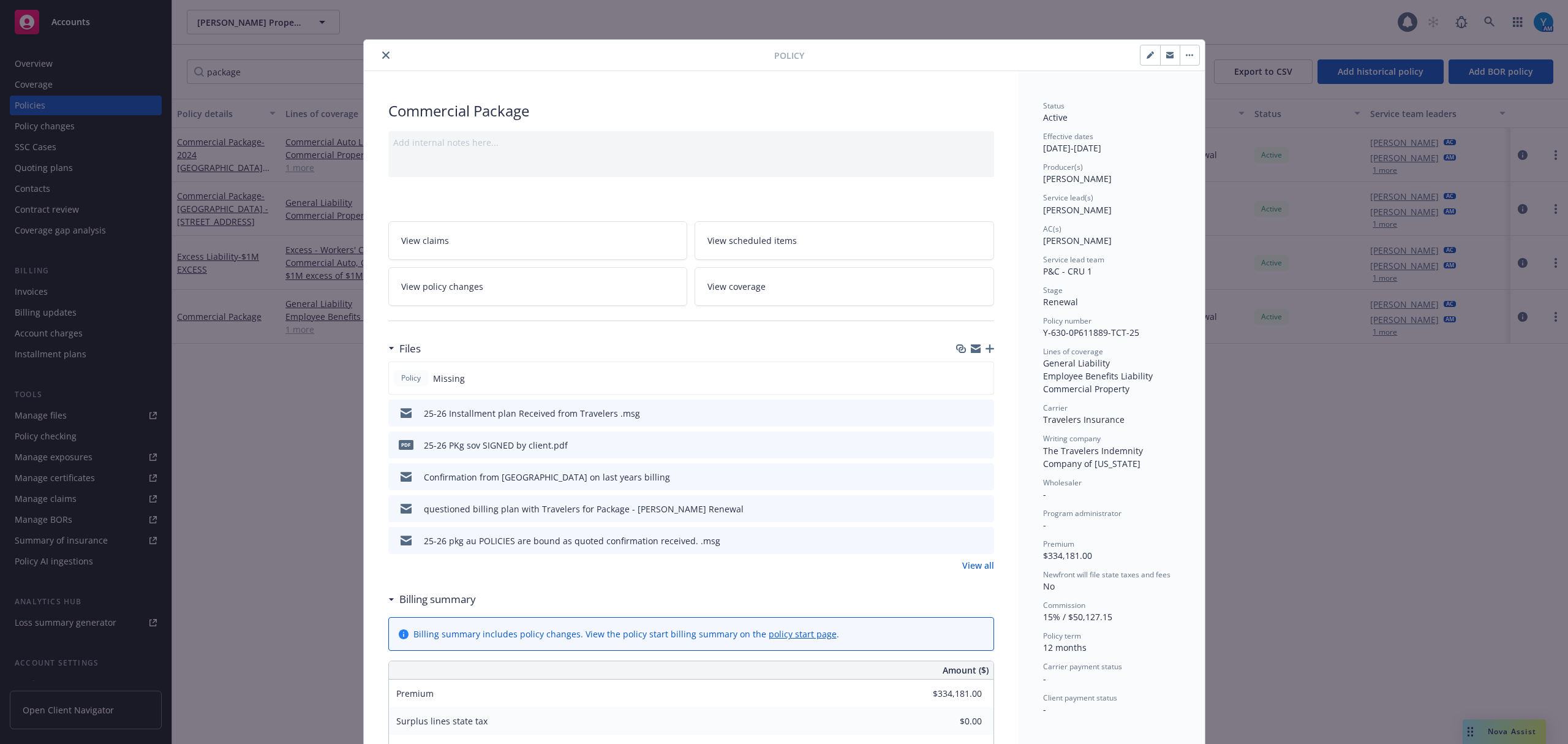
click at [974, 570] on link "View all" at bounding box center [978, 565] width 32 height 13
